Goal: Check status: Check status

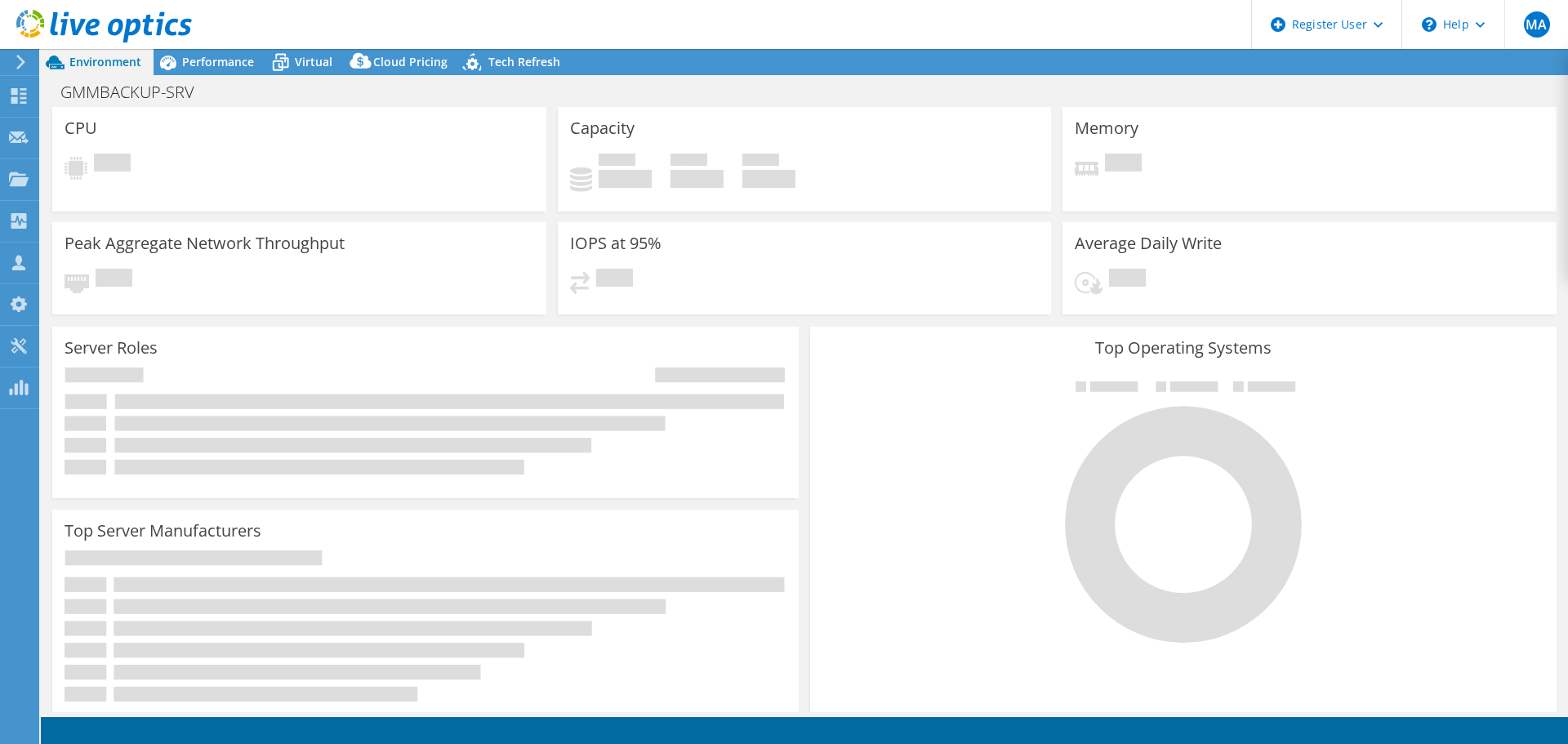
select select "[GEOGRAPHIC_DATA]"
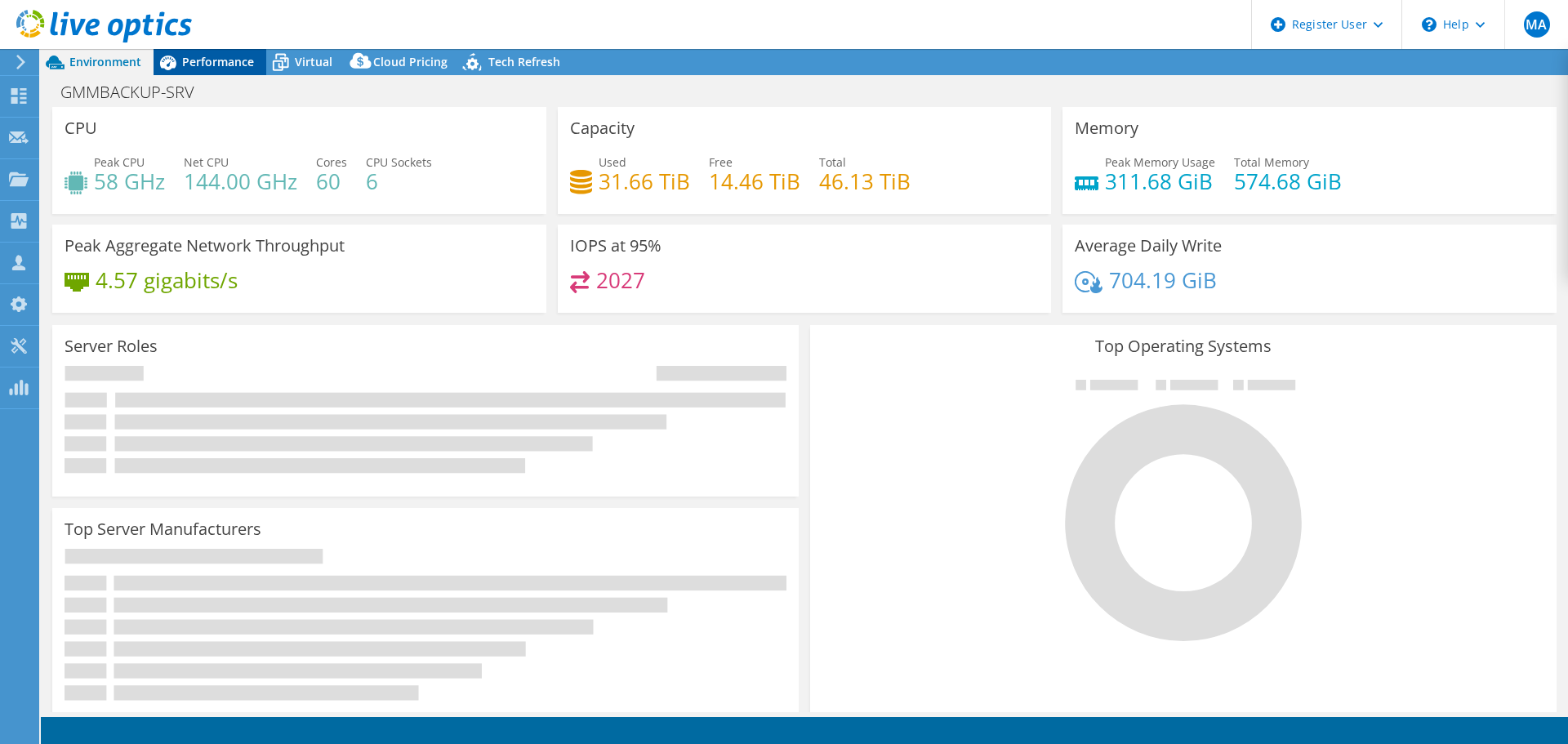
click at [239, 63] on span "Performance" at bounding box center [218, 61] width 72 height 15
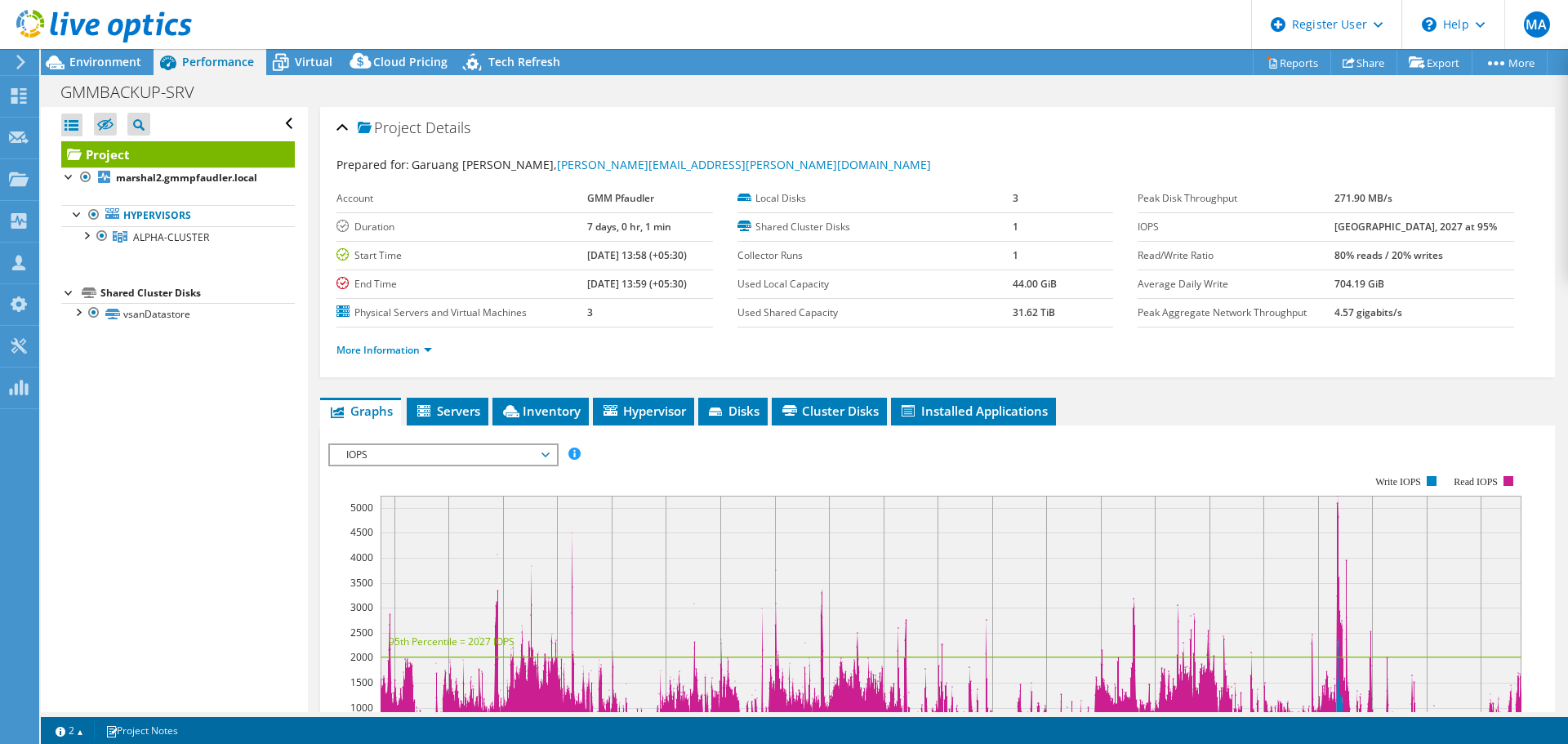
scroll to position [163, 0]
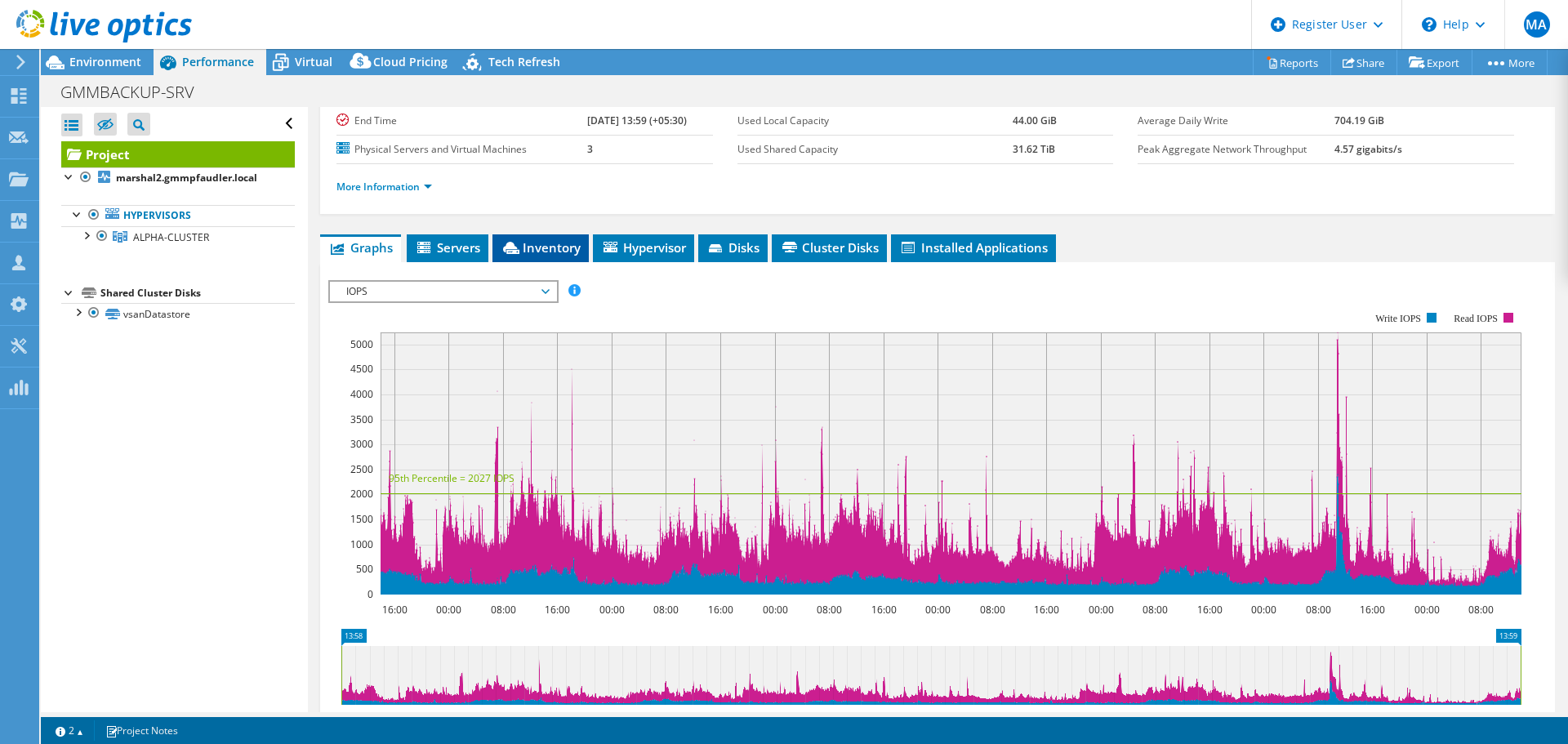
click at [550, 249] on span "Inventory" at bounding box center [540, 247] width 80 height 16
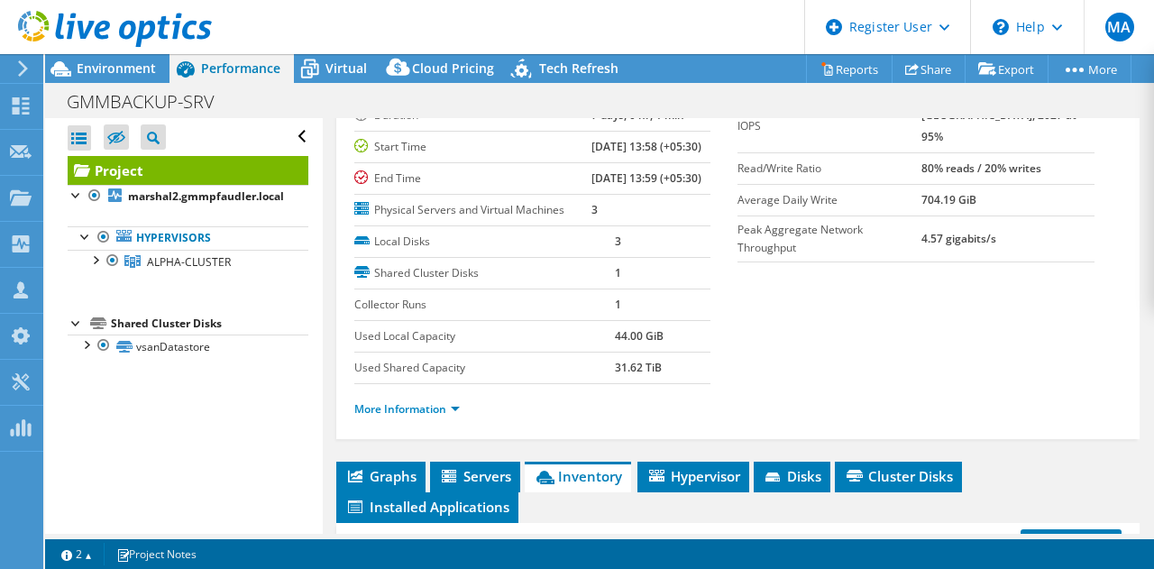
scroll to position [132, 0]
